Goal: Navigation & Orientation: Find specific page/section

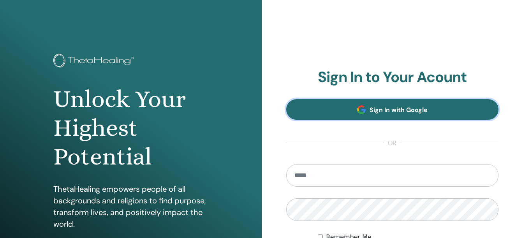
click at [377, 115] on link "Sign In with Google" at bounding box center [392, 109] width 213 height 21
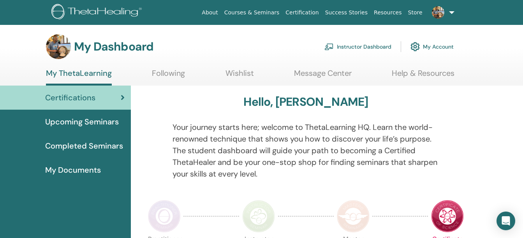
click at [164, 210] on img at bounding box center [164, 216] width 33 height 33
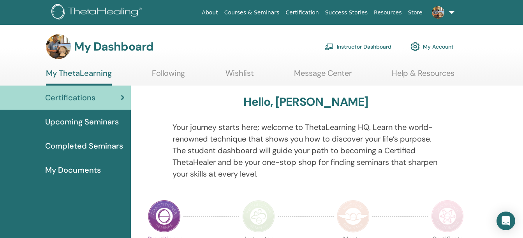
click at [156, 162] on div at bounding box center [153, 156] width 28 height 68
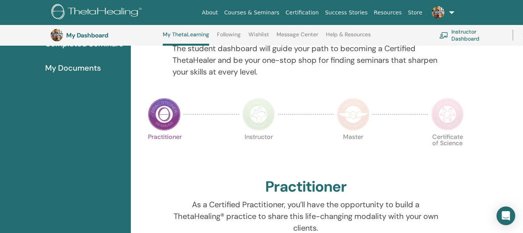
scroll to position [67, 0]
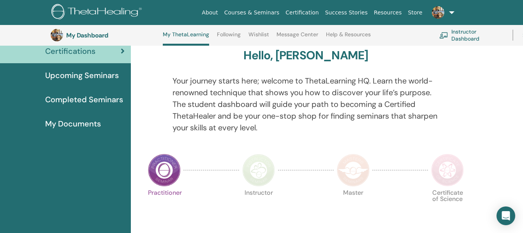
click at [262, 167] on img at bounding box center [258, 169] width 33 height 33
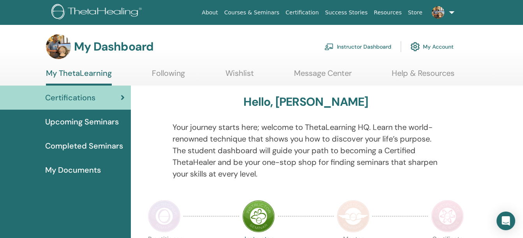
click at [345, 44] on link "Instructor Dashboard" at bounding box center [357, 46] width 67 height 17
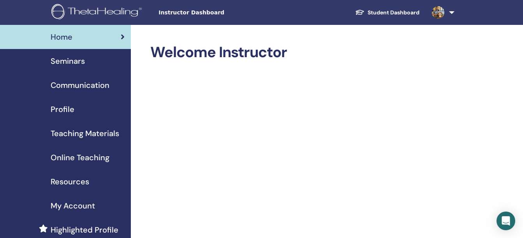
click at [70, 63] on span "Seminars" at bounding box center [68, 61] width 34 height 12
